Goal: Task Accomplishment & Management: Manage account settings

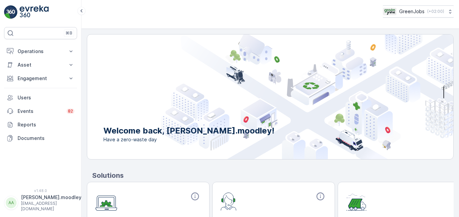
click at [317, 58] on img at bounding box center [307, 96] width 292 height 125
click at [67, 50] on button "Operations" at bounding box center [40, 52] width 73 height 14
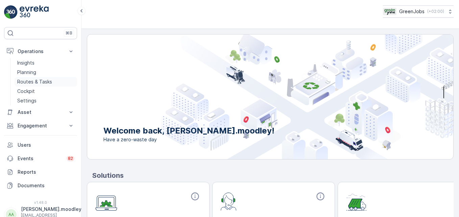
click at [43, 83] on p "Routes & Tasks" at bounding box center [34, 81] width 35 height 7
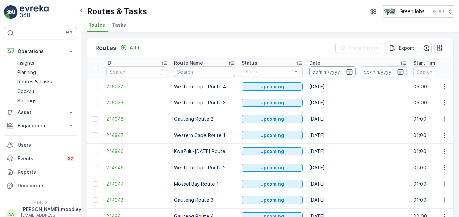
click at [316, 72] on input at bounding box center [332, 71] width 46 height 11
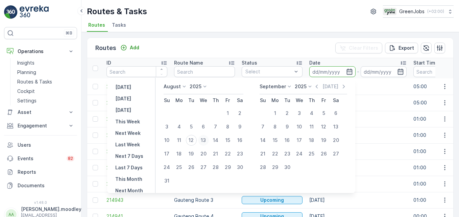
click at [207, 137] on div "13" at bounding box center [203, 140] width 11 height 11
type input "[DATE]"
click at [207, 137] on td "Western Cape Route 1" at bounding box center [205, 135] width 68 height 16
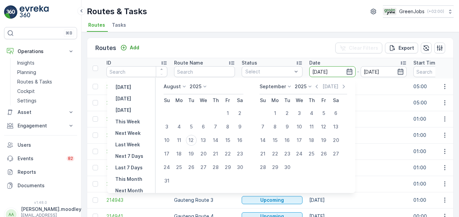
click at [207, 137] on td "Western Cape Route 1" at bounding box center [205, 135] width 68 height 16
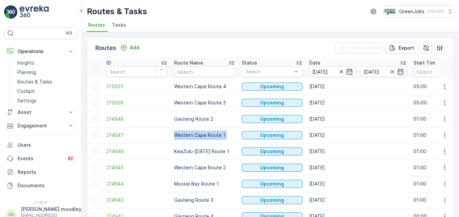
click at [207, 137] on td "Western Cape Route 1" at bounding box center [205, 135] width 68 height 16
click at [442, 87] on icon "button" at bounding box center [445, 86] width 7 height 7
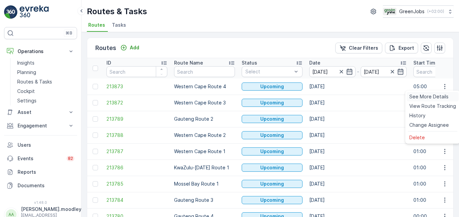
click at [435, 95] on span "See More Details" at bounding box center [428, 96] width 39 height 7
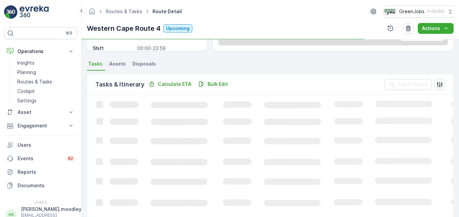
scroll to position [135, 0]
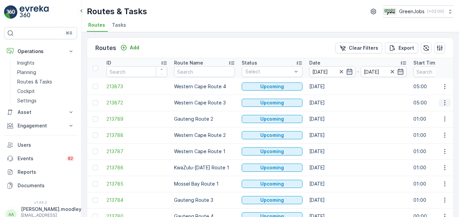
click at [445, 102] on icon "button" at bounding box center [445, 102] width 7 height 7
click at [440, 114] on span "See More Details" at bounding box center [428, 113] width 39 height 7
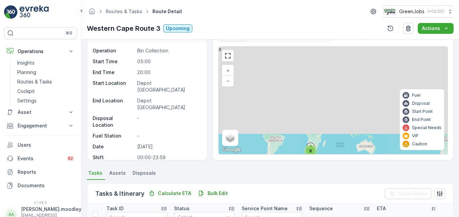
scroll to position [189, 0]
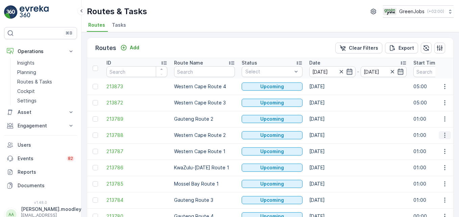
click at [446, 137] on icon "button" at bounding box center [445, 135] width 7 height 7
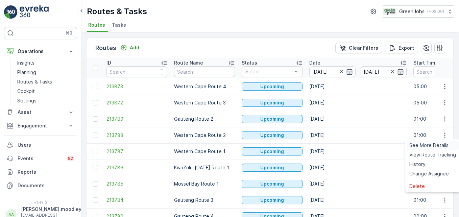
click at [445, 145] on span "See More Details" at bounding box center [428, 145] width 39 height 7
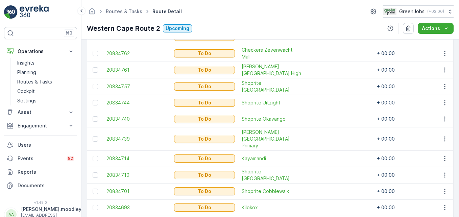
scroll to position [204, 0]
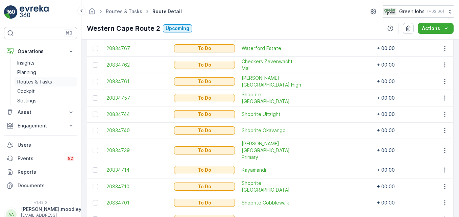
click at [26, 82] on p "Routes & Tasks" at bounding box center [34, 81] width 35 height 7
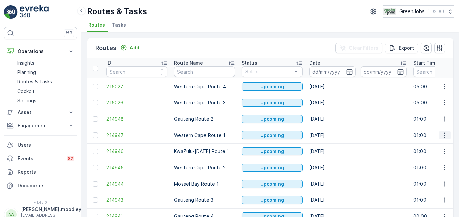
click at [442, 138] on icon "button" at bounding box center [445, 135] width 7 height 7
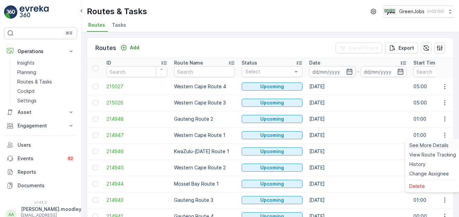
click at [437, 146] on span "See More Details" at bounding box center [428, 145] width 39 height 7
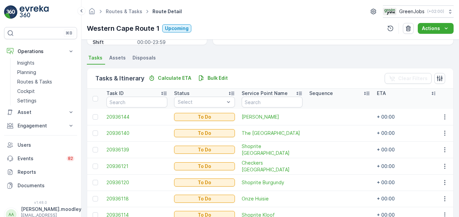
scroll to position [270, 0]
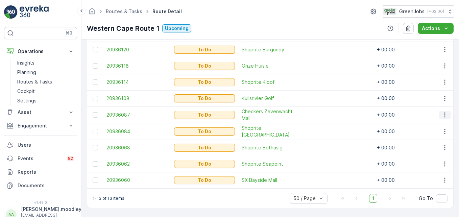
click at [439, 113] on button "button" at bounding box center [445, 115] width 12 height 8
click at [422, 139] on span "Change Route" at bounding box center [427, 141] width 33 height 7
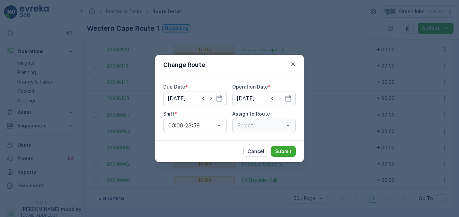
type input "[DATE]"
click at [219, 98] on icon "button" at bounding box center [220, 98] width 6 height 6
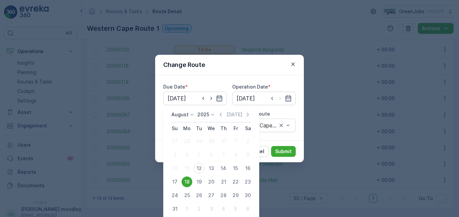
click at [336, 135] on div "Change Route Due Date * [DATE] Operation Date * [DATE] Shift * 00:00-23:59 Assi…" at bounding box center [229, 108] width 459 height 217
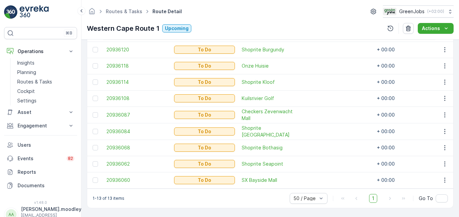
scroll to position [33, 0]
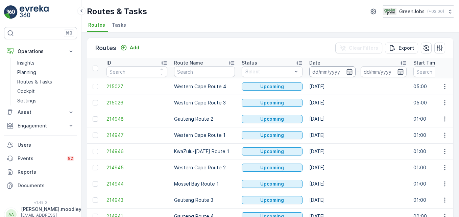
click at [326, 70] on input at bounding box center [332, 71] width 46 height 11
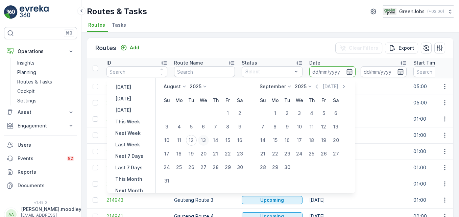
click at [207, 139] on div "13" at bounding box center [203, 140] width 11 height 11
type input "[DATE]"
click at [207, 139] on div "13" at bounding box center [203, 140] width 11 height 11
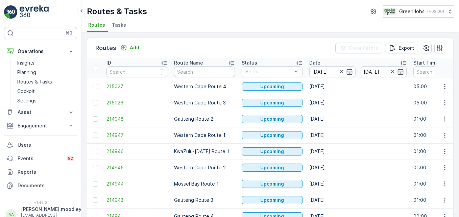
type input "[DATE]"
click at [442, 153] on icon "button" at bounding box center [445, 151] width 7 height 7
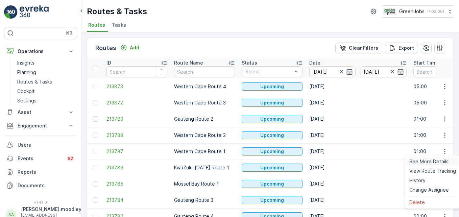
click at [438, 161] on span "See More Details" at bounding box center [428, 161] width 39 height 7
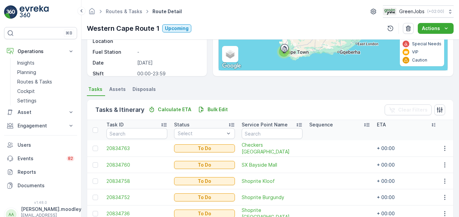
scroll to position [171, 0]
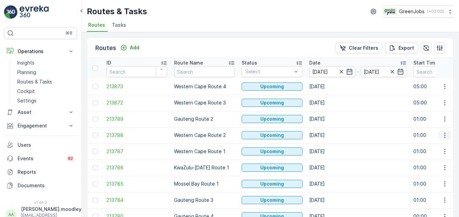
click at [442, 135] on icon "button" at bounding box center [445, 135] width 7 height 7
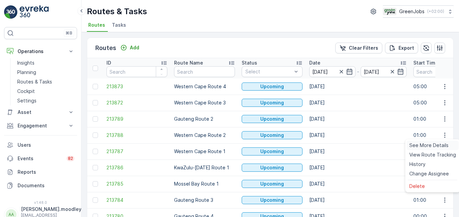
click at [433, 146] on span "See More Details" at bounding box center [428, 145] width 39 height 7
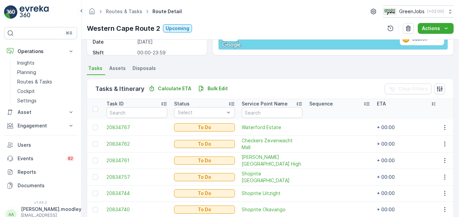
scroll to position [136, 0]
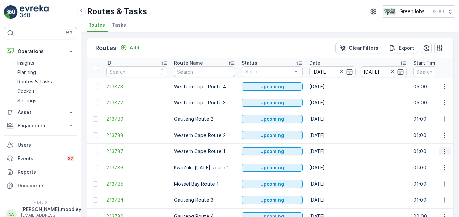
click at [444, 153] on icon "button" at bounding box center [445, 151] width 7 height 7
click at [441, 164] on span "See More Details" at bounding box center [428, 161] width 39 height 7
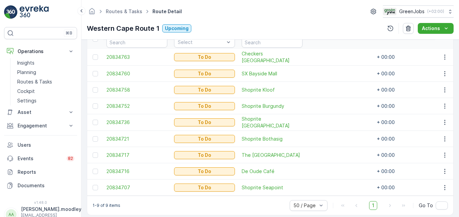
scroll to position [161, 0]
